Goal: Task Accomplishment & Management: Manage account settings

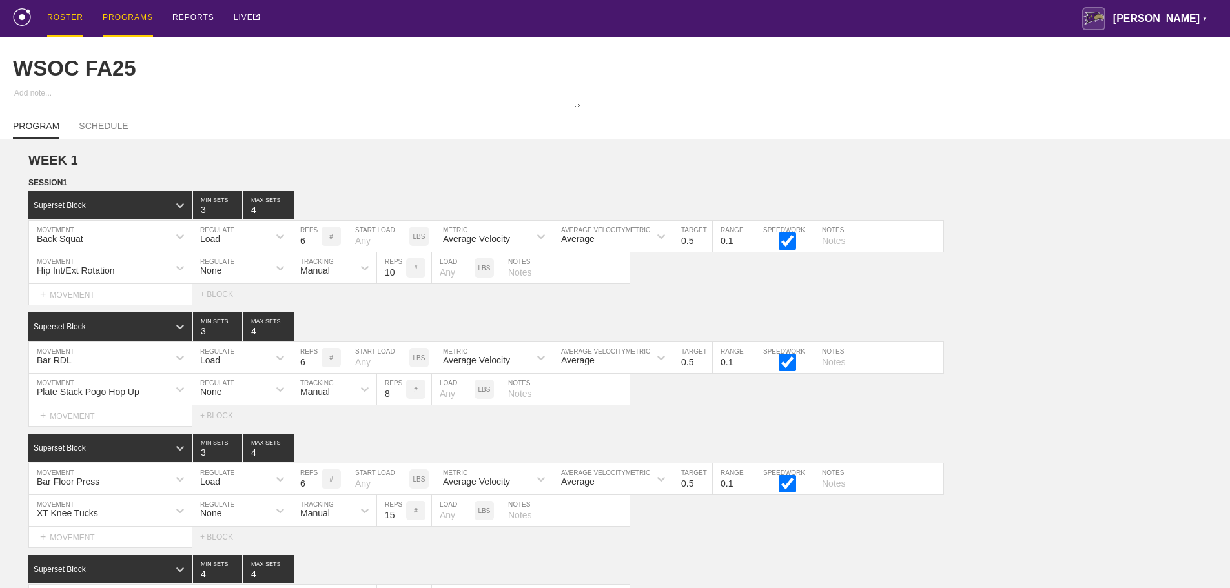
click at [56, 12] on div "ROSTER" at bounding box center [65, 18] width 36 height 37
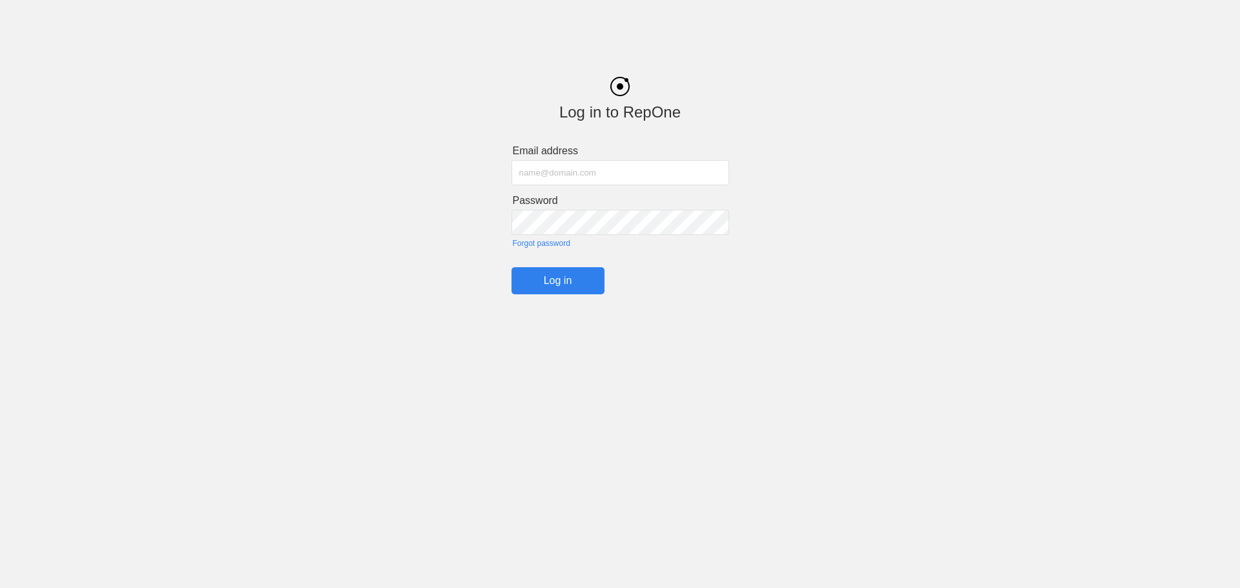
type input "[PERSON_NAME][EMAIL_ADDRESS][PERSON_NAME][PERSON_NAME][DOMAIN_NAME]"
click at [562, 281] on input "Log in" at bounding box center [557, 280] width 93 height 27
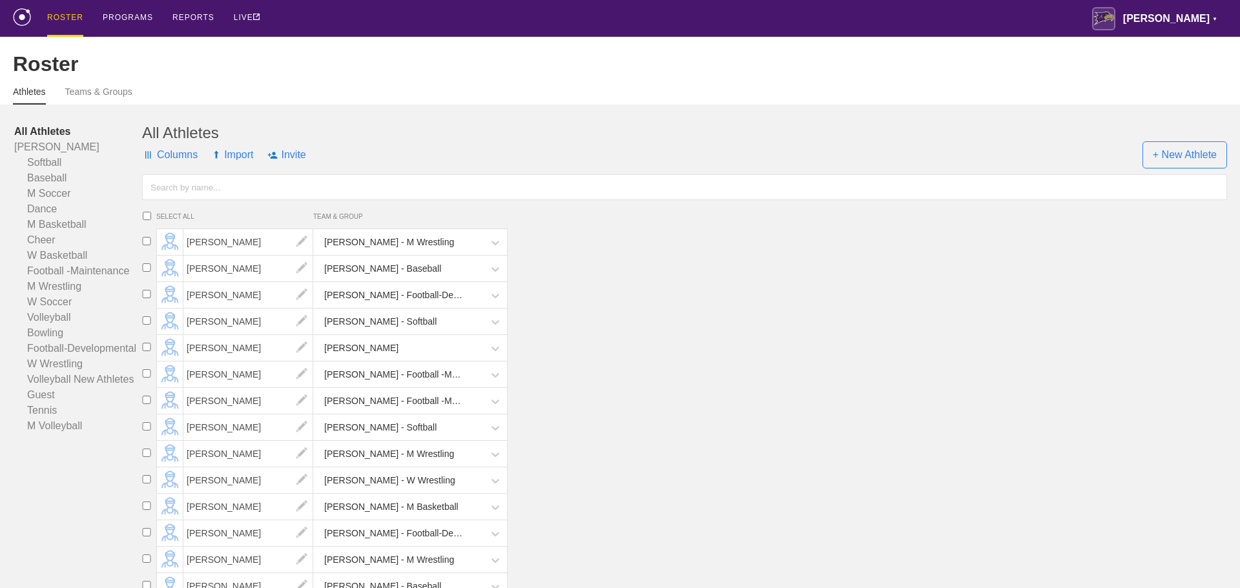
click at [173, 197] on input "text" at bounding box center [684, 187] width 1085 height 26
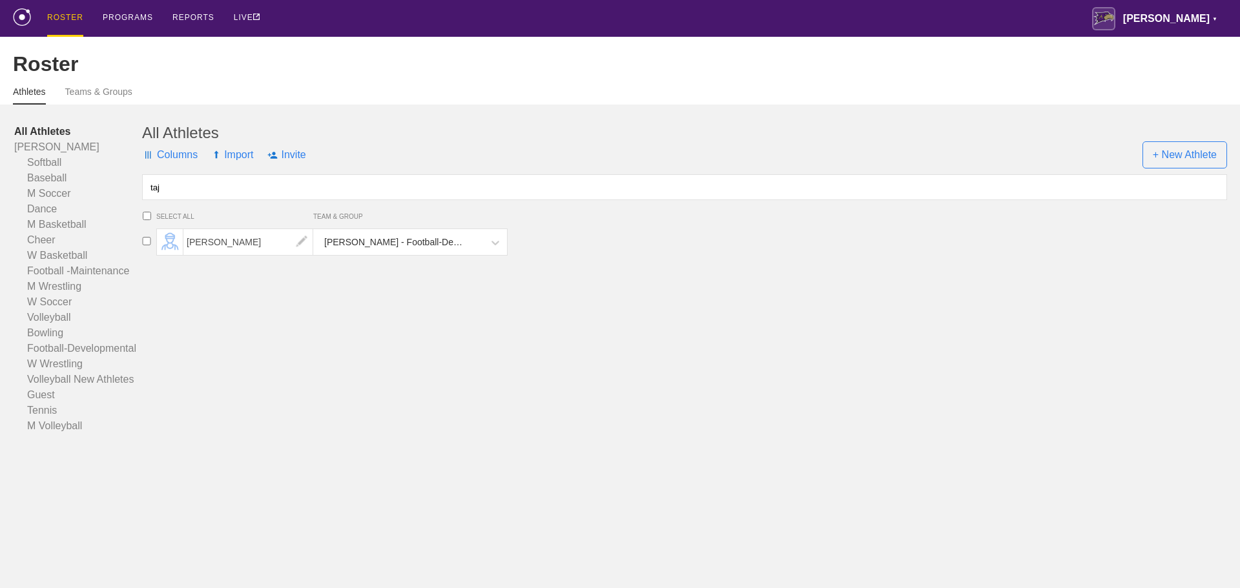
type input "taj"
click at [147, 245] on input "checkbox" at bounding box center [146, 241] width 19 height 8
checkbox input "true"
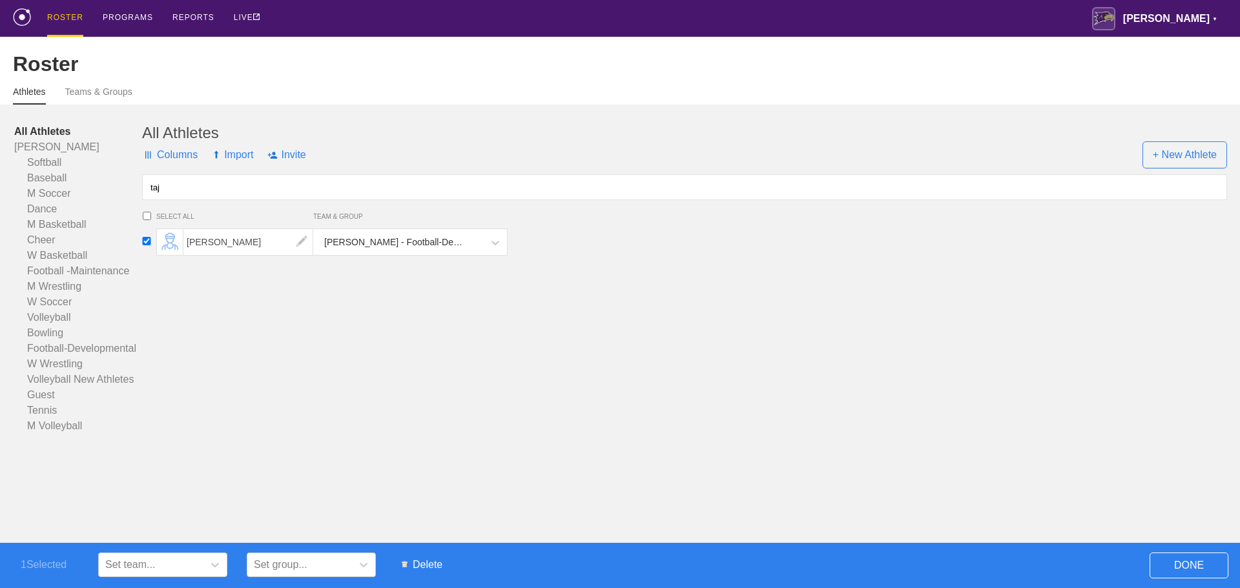
click at [428, 564] on span "Delete" at bounding box center [422, 565] width 54 height 25
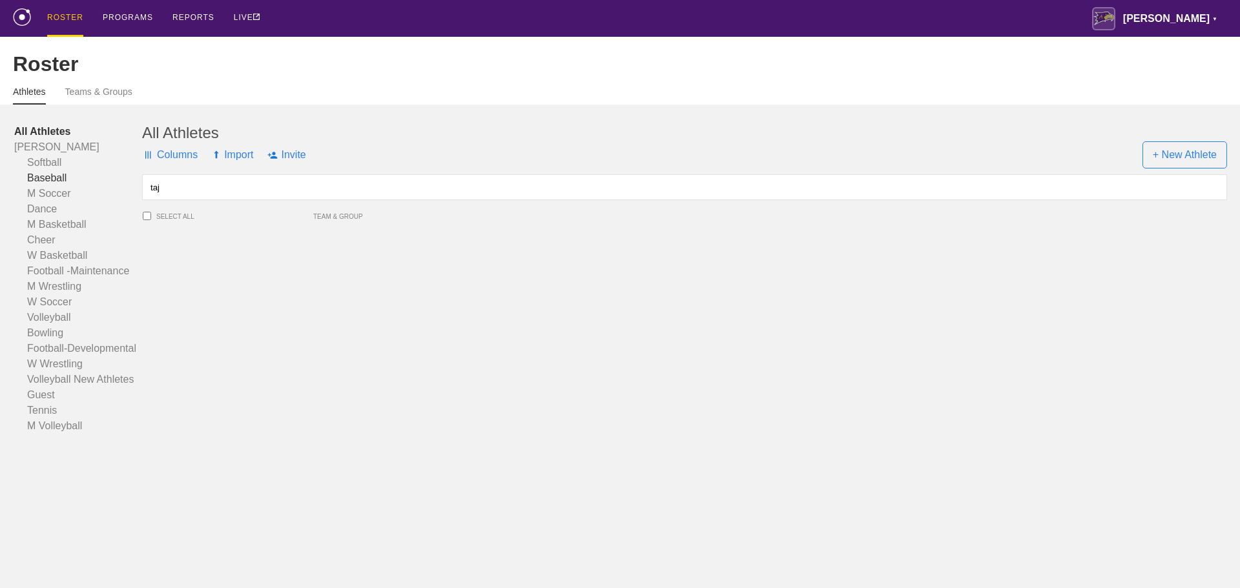
drag, startPoint x: 203, startPoint y: 194, endPoint x: 94, endPoint y: 191, distance: 108.5
click at [94, 191] on div "All Athletes [PERSON_NAME] Softball Baseball M Soccer Dance M Basketball Cheer …" at bounding box center [620, 279] width 1214 height 310
type input "bradford"
click at [148, 272] on input "checkbox" at bounding box center [146, 267] width 19 height 8
checkbox input "true"
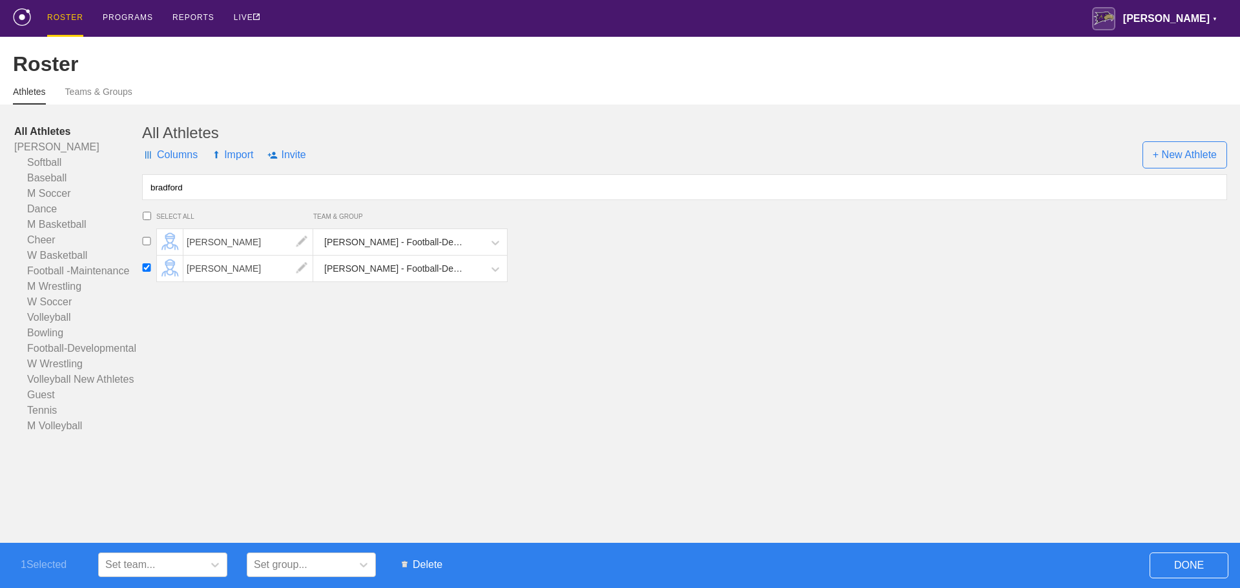
click at [433, 562] on span "Delete" at bounding box center [422, 565] width 54 height 25
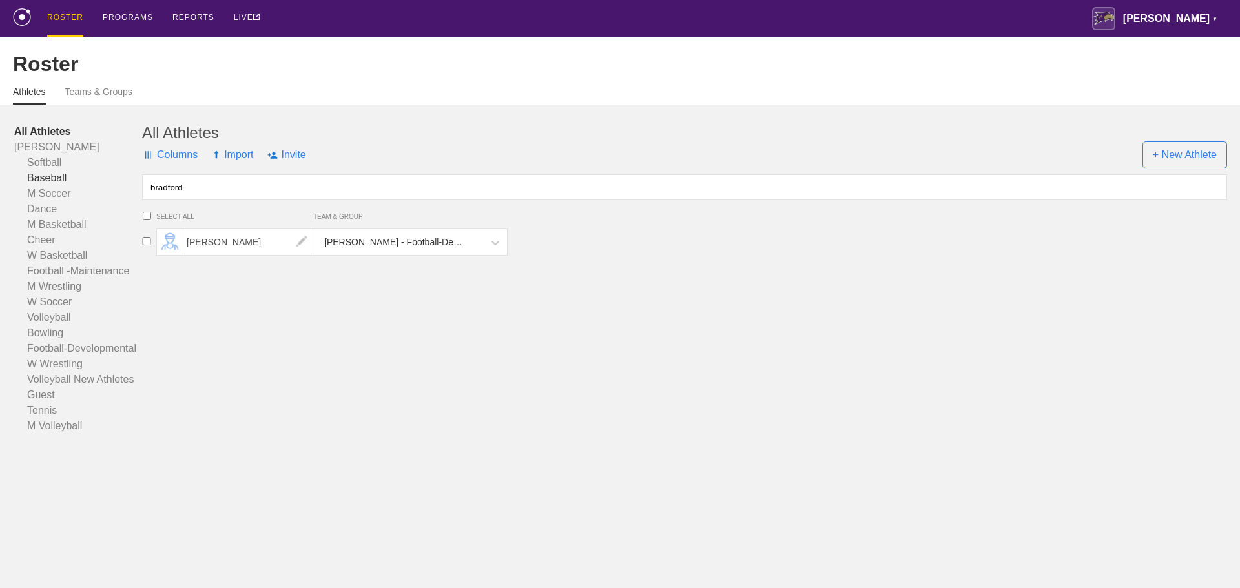
drag, startPoint x: 238, startPoint y: 201, endPoint x: 90, endPoint y: 192, distance: 147.5
click at [90, 192] on div "All Athletes [PERSON_NAME] Softball Baseball M Soccer Dance M Basketball Cheer …" at bounding box center [620, 279] width 1214 height 310
type input "gri"
click at [202, 302] on span "[PERSON_NAME]" at bounding box center [248, 295] width 130 height 26
click at [147, 298] on input "checkbox" at bounding box center [146, 294] width 19 height 8
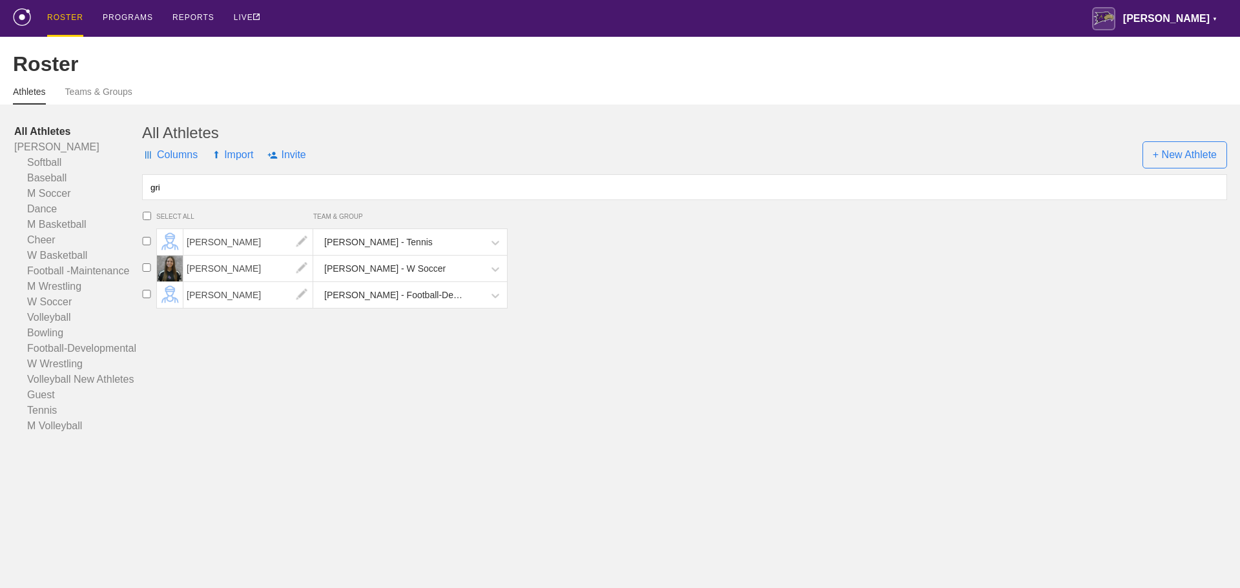
checkbox input "true"
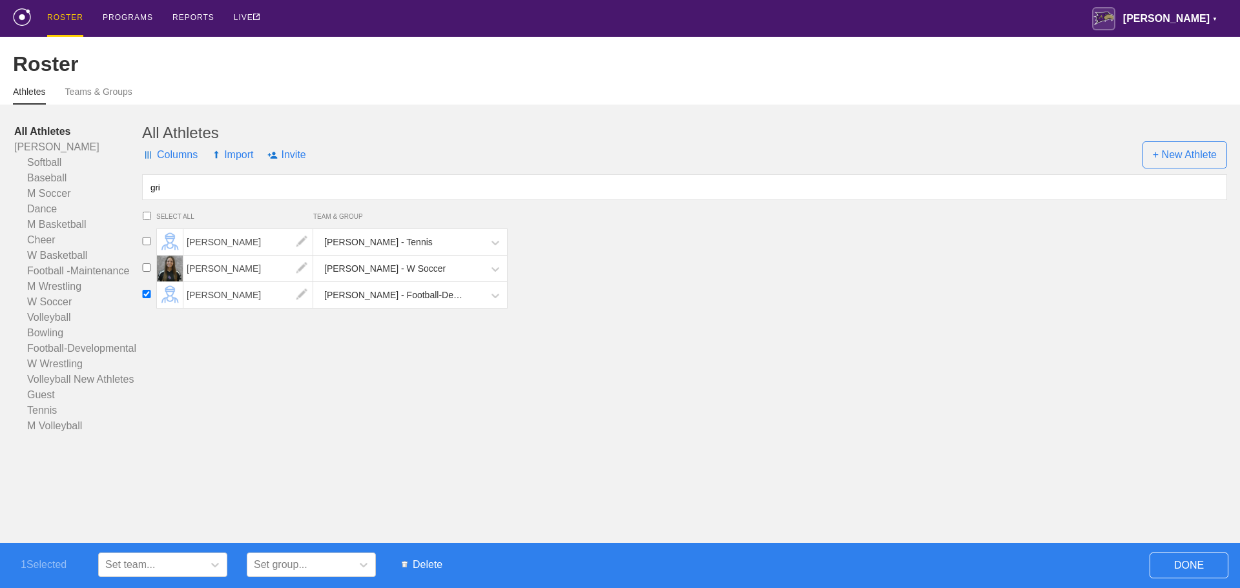
click at [433, 558] on span "Delete" at bounding box center [422, 565] width 54 height 25
